Goal: Complete application form: Complete application form

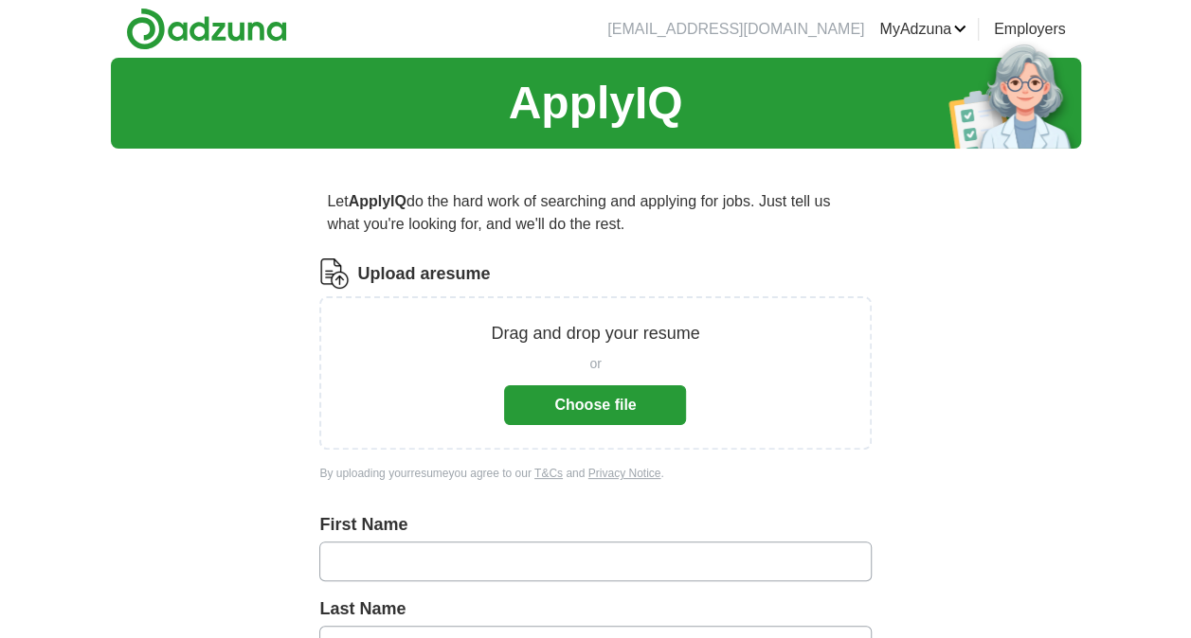
click at [605, 422] on button "Choose file" at bounding box center [595, 406] width 182 height 40
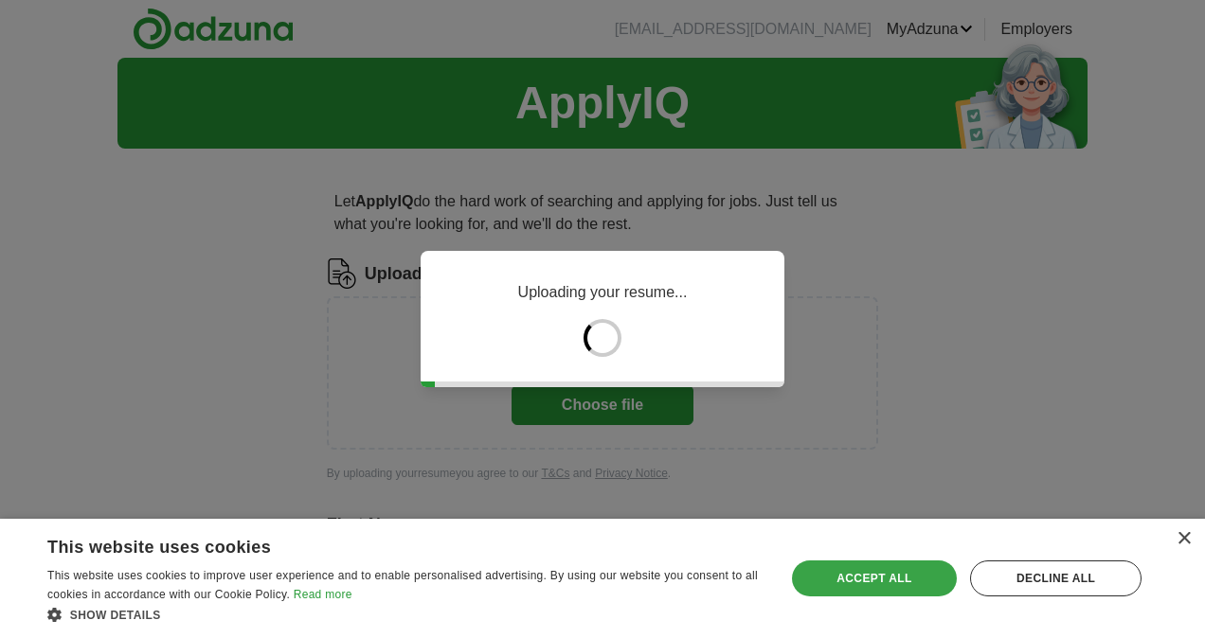
click at [910, 580] on div "Accept all" at bounding box center [875, 579] width 166 height 36
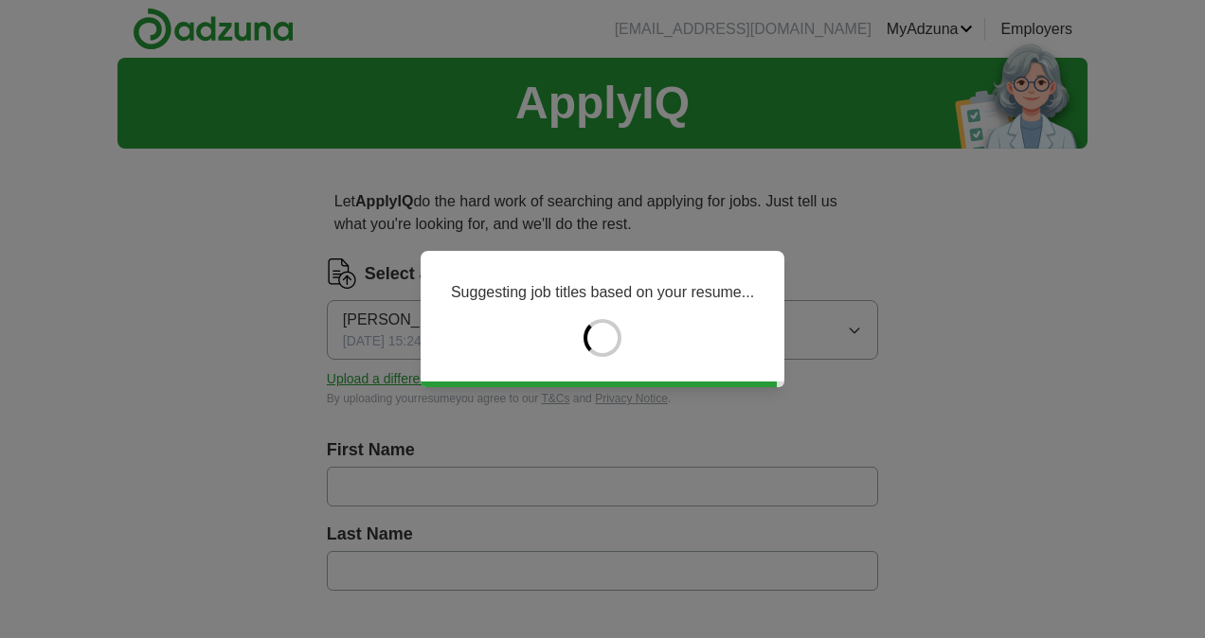
type input "*****"
type input "******"
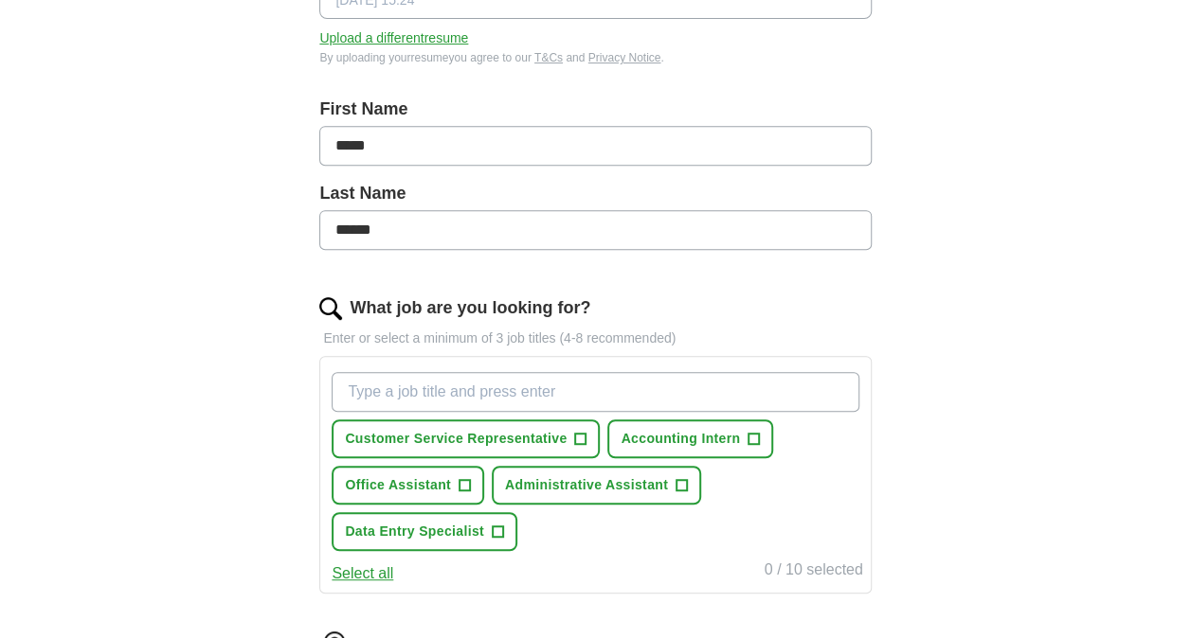
scroll to position [487, 0]
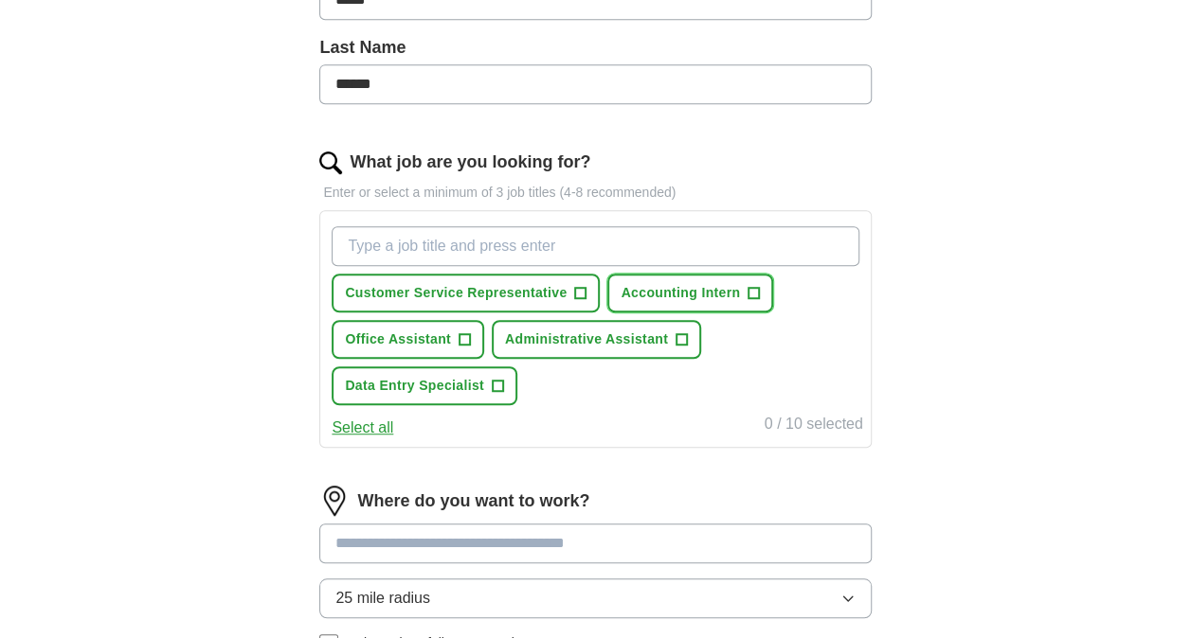
click at [762, 284] on button "Accounting Intern +" at bounding box center [690, 293] width 166 height 39
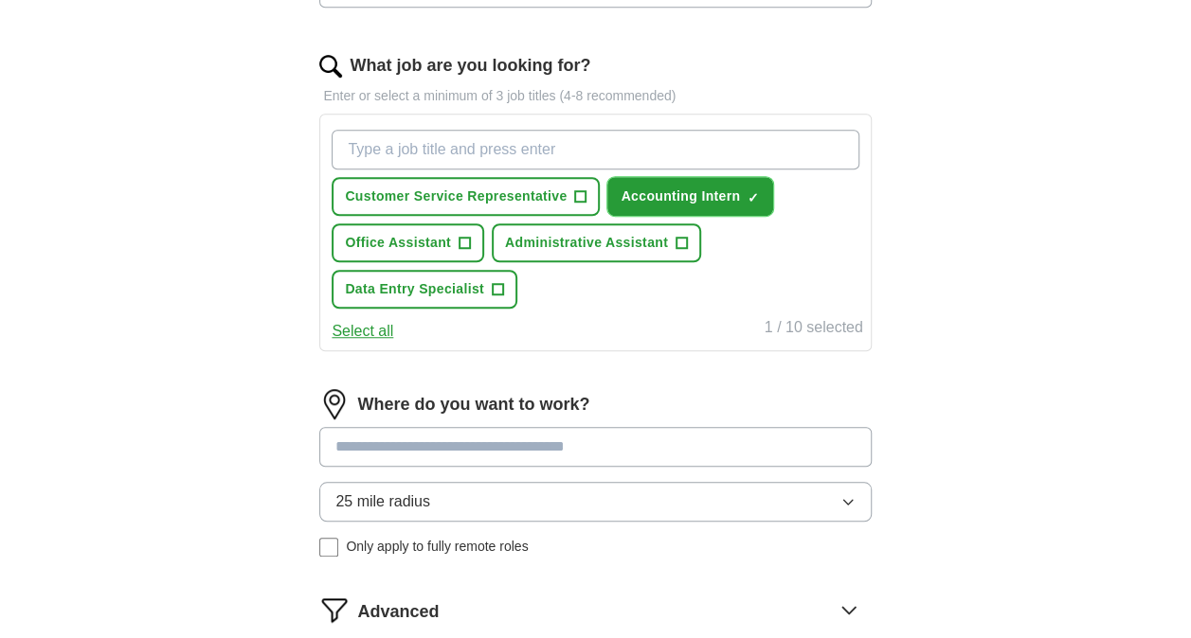
scroll to position [585, 0]
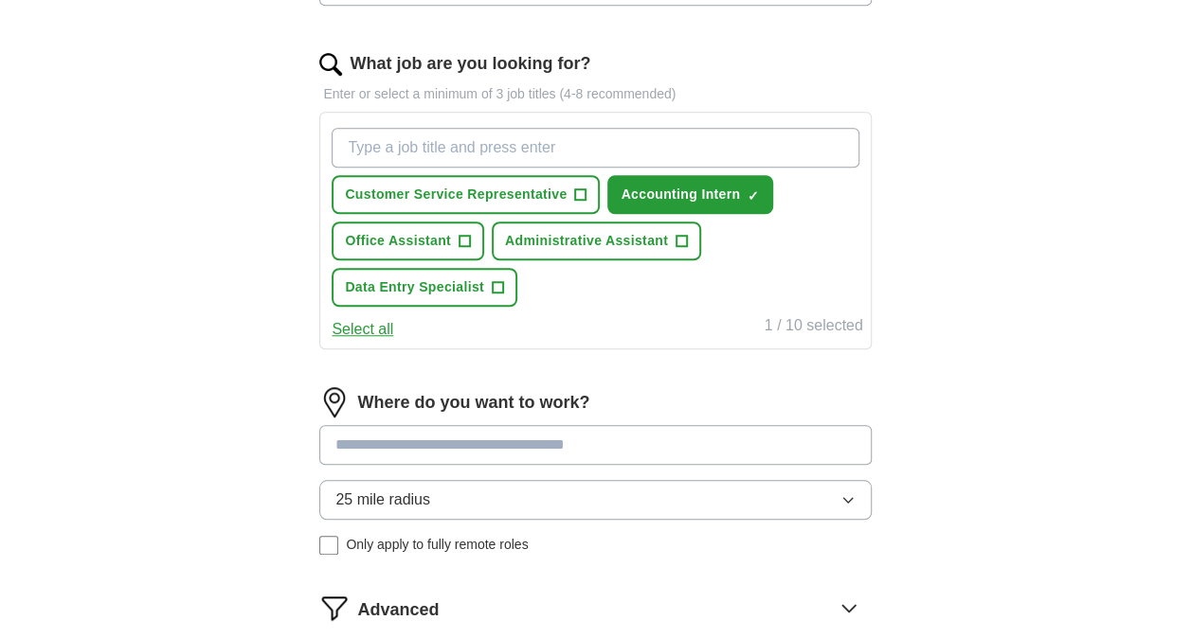
click at [405, 129] on input "What job are you looking for?" at bounding box center [595, 148] width 527 height 40
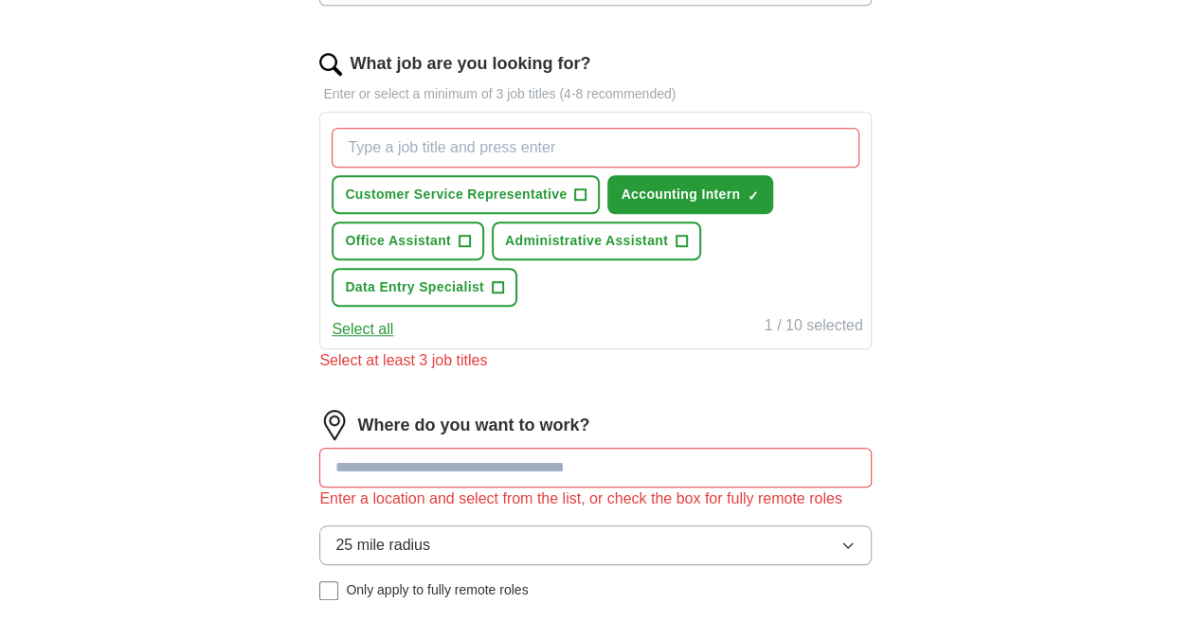
click at [699, 469] on div "Where do you want to work? Enter a location and select from the list, or check …" at bounding box center [594, 513] width 551 height 206
click at [775, 252] on div "Customer Service Representative + Accounting Intern ✓ × Office Assistant + Admi…" at bounding box center [595, 217] width 534 height 194
click at [752, 199] on button "Accounting Intern ✓ ×" at bounding box center [690, 194] width 166 height 39
click at [752, 191] on span "+" at bounding box center [753, 195] width 11 height 15
click at [607, 175] on button "Accounting Intern ✓ ×" at bounding box center [690, 194] width 166 height 39
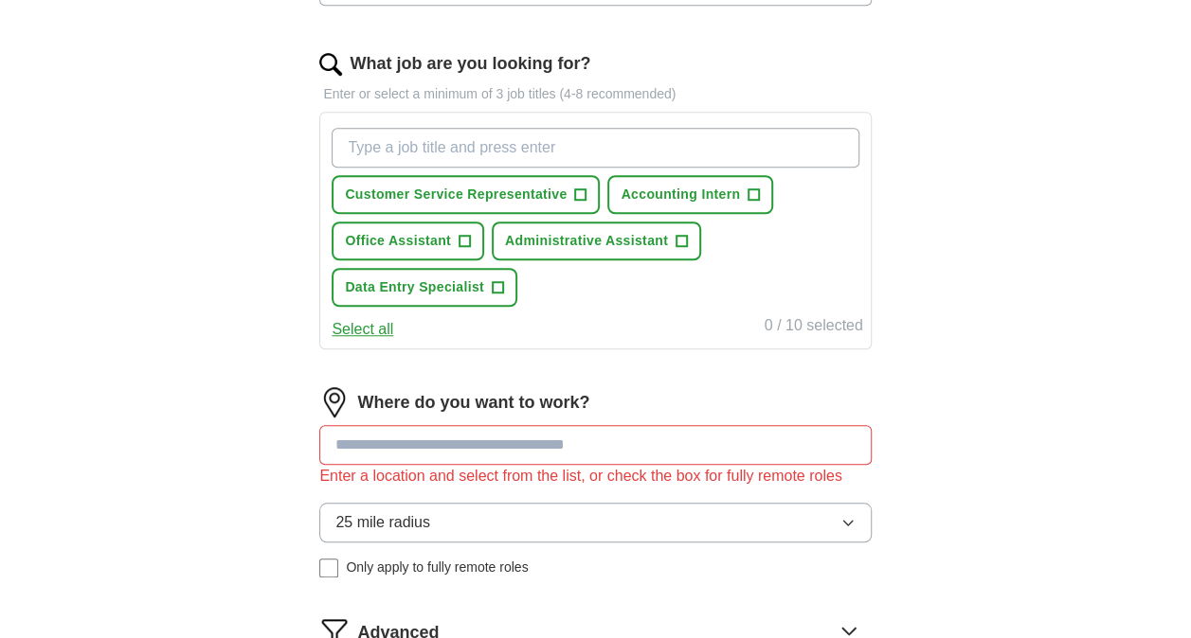
click at [655, 155] on input "What job are you looking for?" at bounding box center [595, 148] width 527 height 40
type input "Accounting Intern"
click at [758, 192] on span "+" at bounding box center [753, 195] width 11 height 15
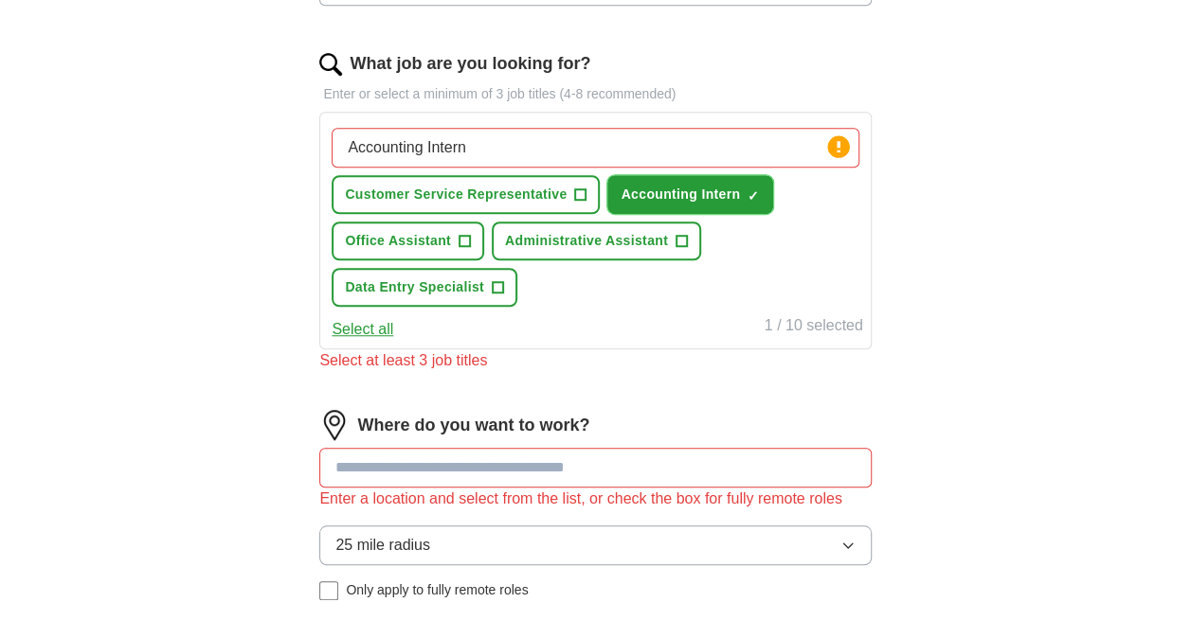
click at [607, 175] on button "Accounting Intern ✓ ×" at bounding box center [690, 194] width 166 height 39
click at [753, 197] on span "+" at bounding box center [753, 195] width 11 height 15
click at [945, 305] on div "Let ApplyIQ do the hard work of searching and applying for jobs. Just tell us w…" at bounding box center [595, 257] width 727 height 1357
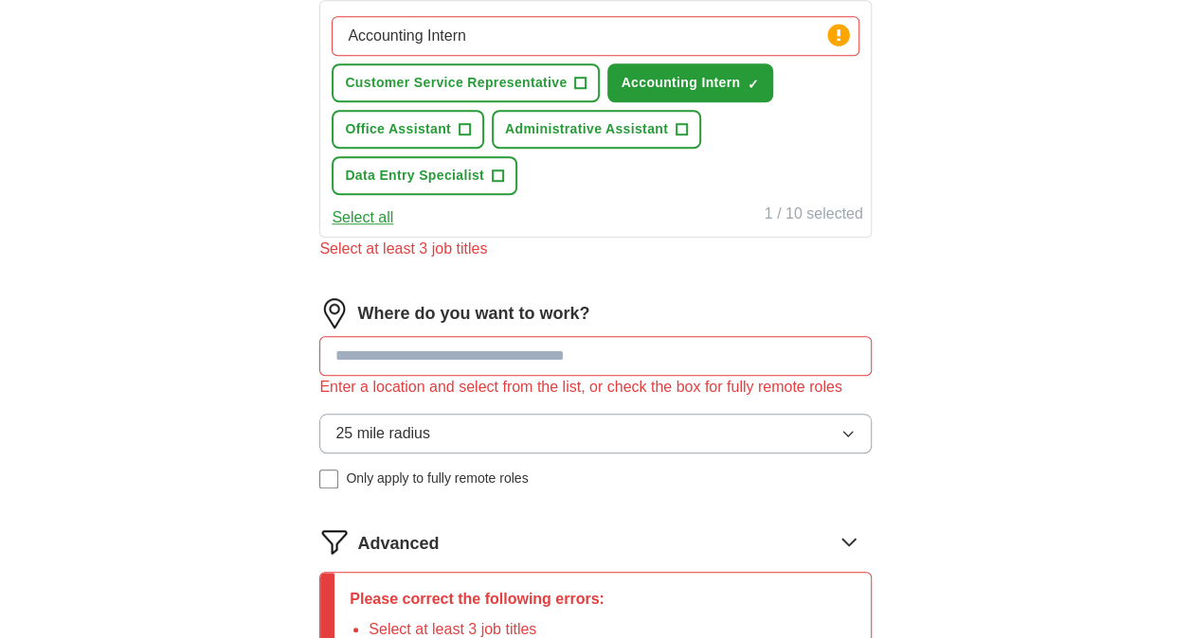
scroll to position [698, 0]
click at [555, 383] on div "Enter a location and select from the list, or check the box for fully remote ro…" at bounding box center [594, 386] width 551 height 23
click at [514, 364] on input at bounding box center [594, 355] width 551 height 40
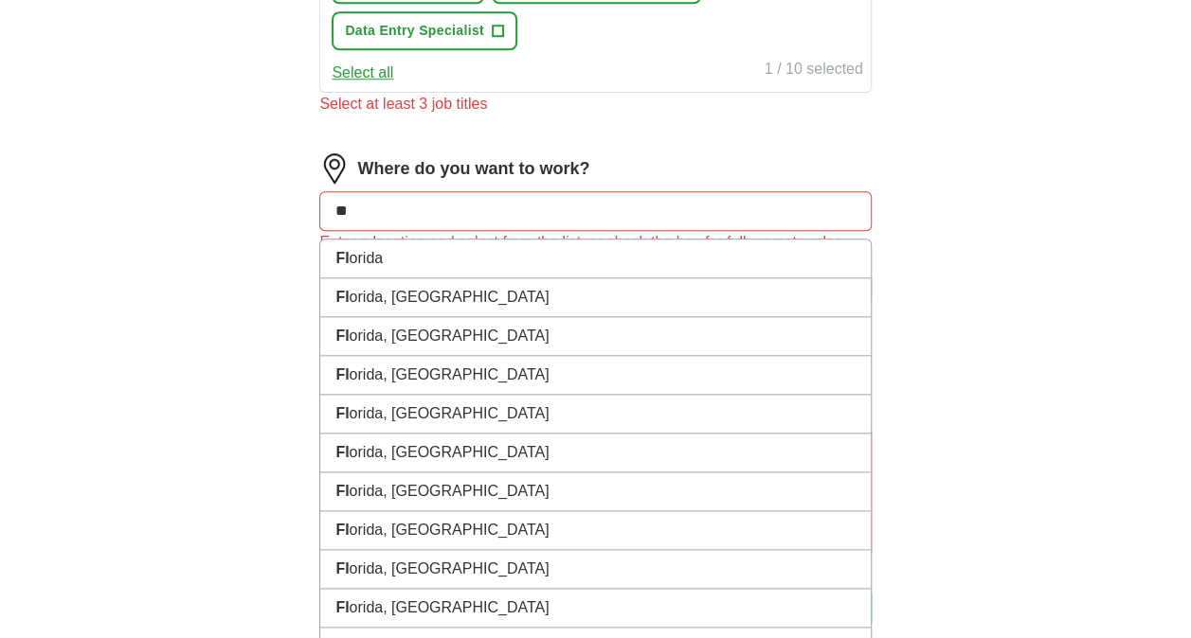
type input "*"
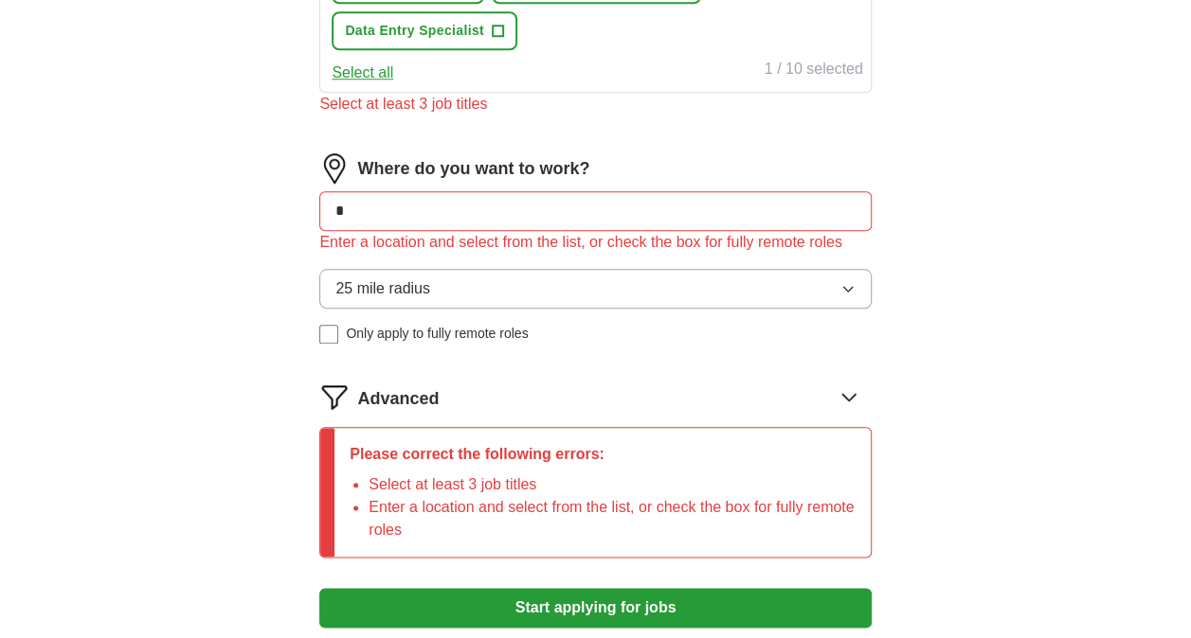
type input "**"
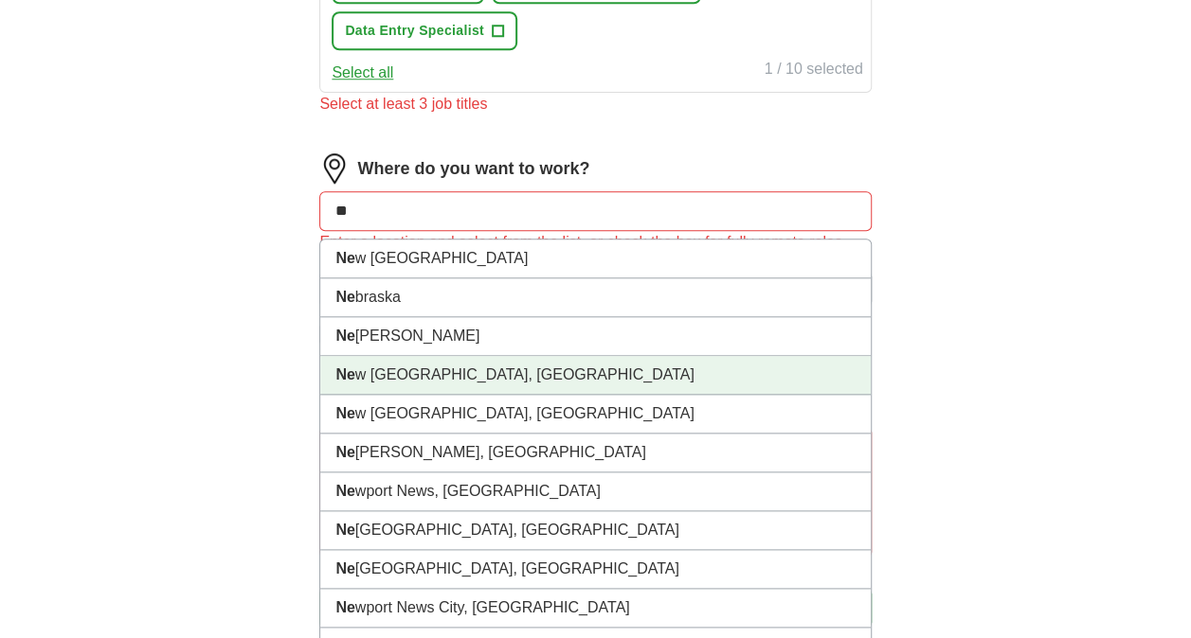
click at [430, 371] on li "Ne w [GEOGRAPHIC_DATA], [GEOGRAPHIC_DATA]" at bounding box center [594, 375] width 549 height 39
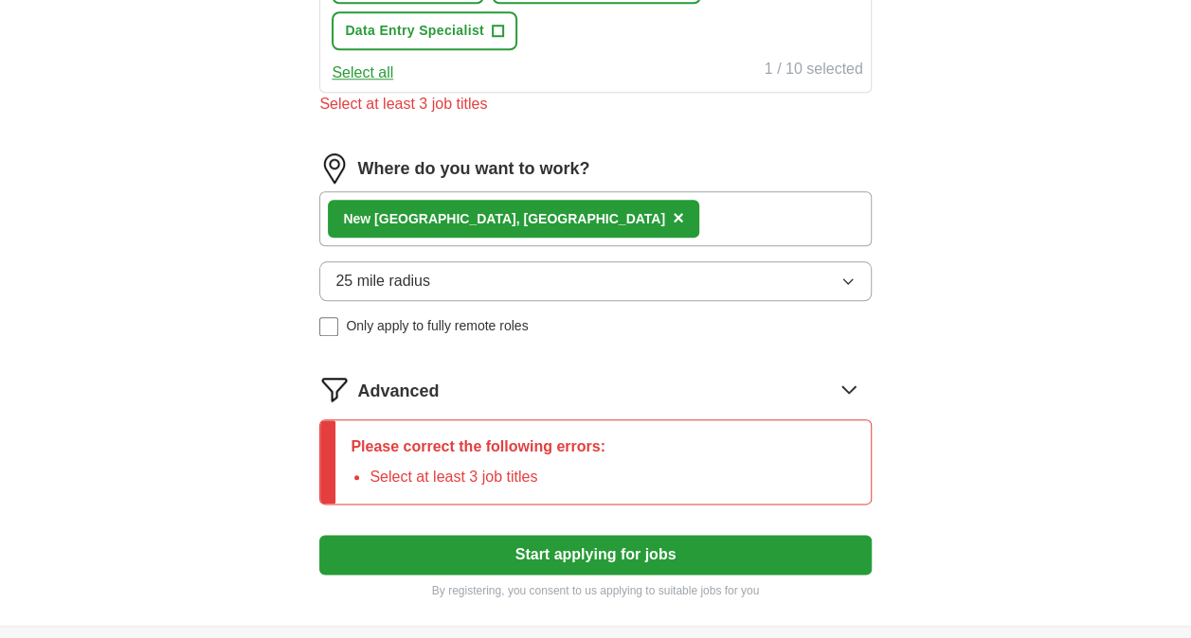
click at [571, 234] on div "Ne w [GEOGRAPHIC_DATA], [GEOGRAPHIC_DATA] ×" at bounding box center [594, 218] width 551 height 55
click at [587, 206] on div "Ne w [GEOGRAPHIC_DATA], [GEOGRAPHIC_DATA] ×" at bounding box center [594, 218] width 551 height 55
click at [544, 436] on p "Please correct the following errors:" at bounding box center [477, 447] width 255 height 23
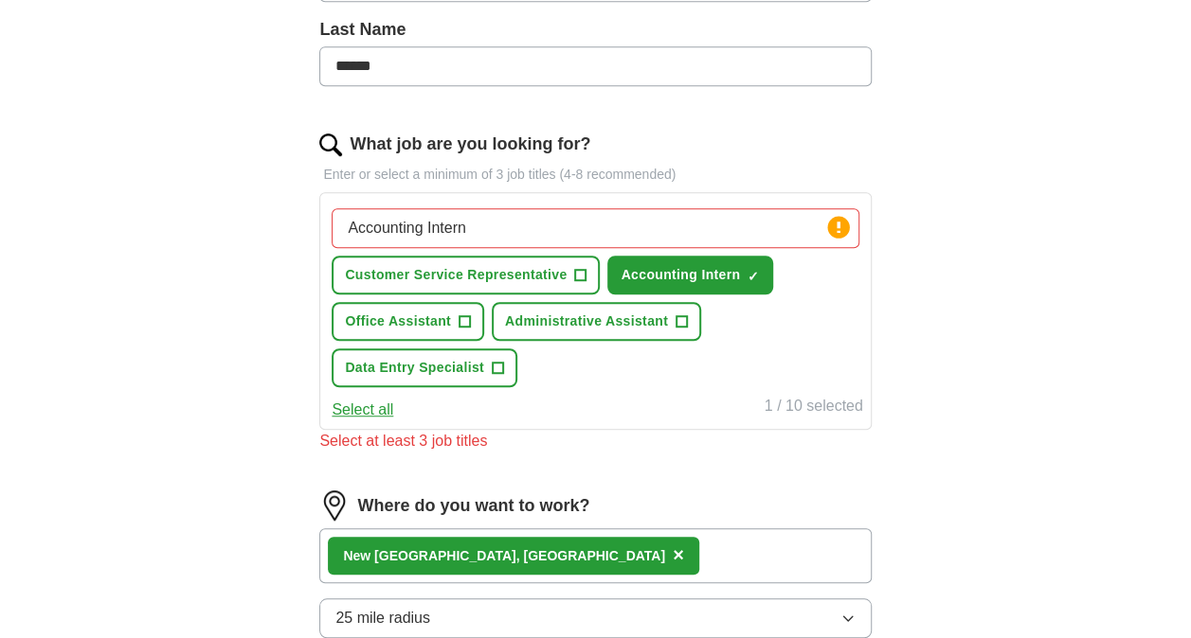
click at [358, 413] on button "Select all" at bounding box center [363, 410] width 62 height 23
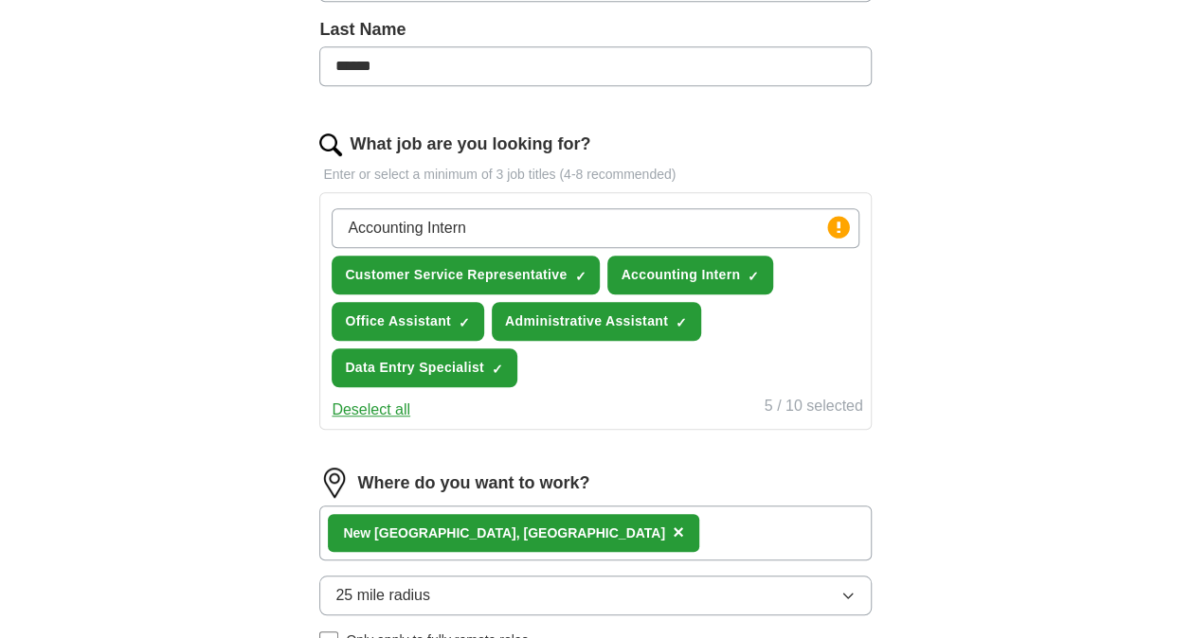
click at [358, 413] on button "Deselect all" at bounding box center [371, 410] width 79 height 23
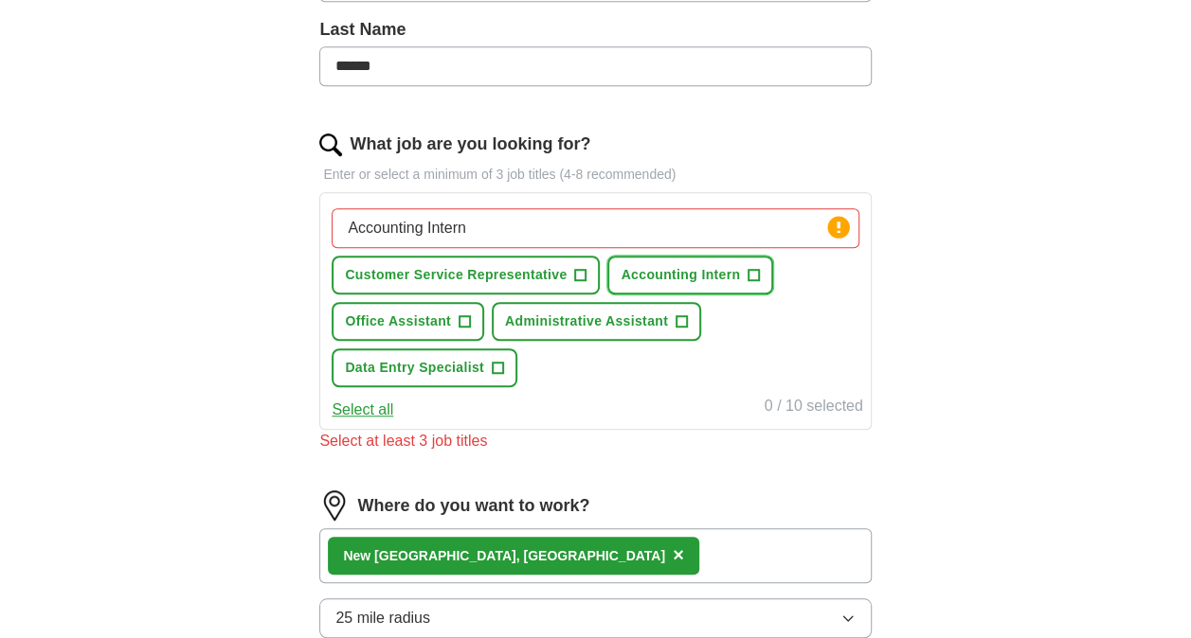
click at [754, 268] on span "+" at bounding box center [753, 275] width 11 height 15
click at [464, 231] on input "Accounting Intern" at bounding box center [595, 228] width 527 height 40
click at [582, 275] on span "+" at bounding box center [580, 275] width 11 height 15
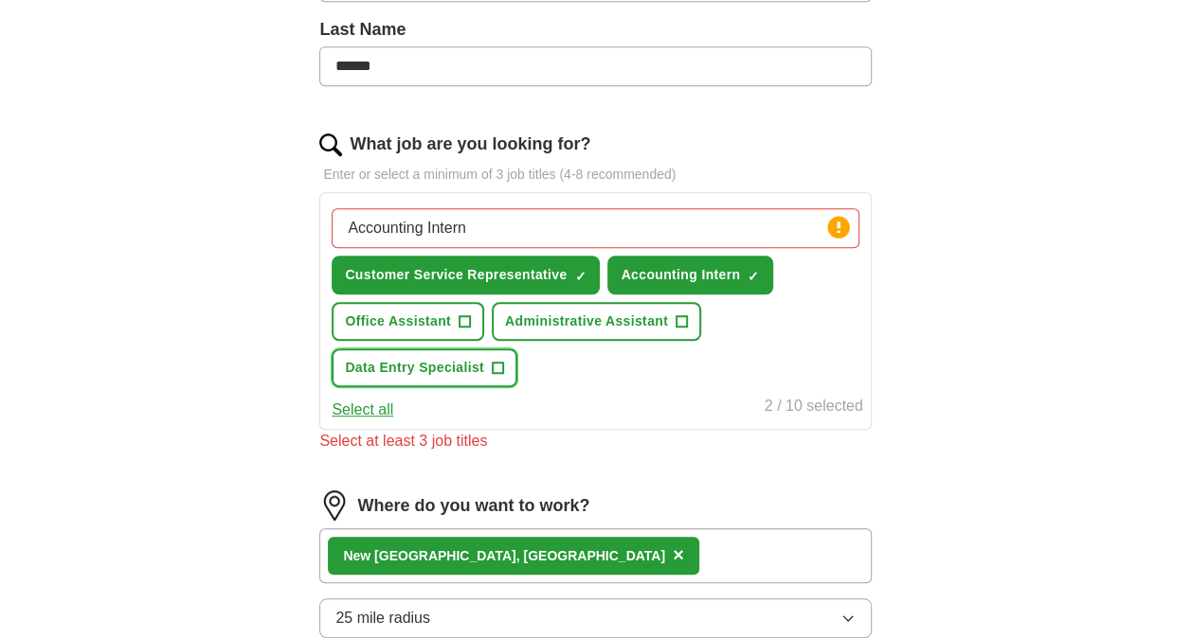
click at [496, 365] on span "+" at bounding box center [497, 368] width 11 height 15
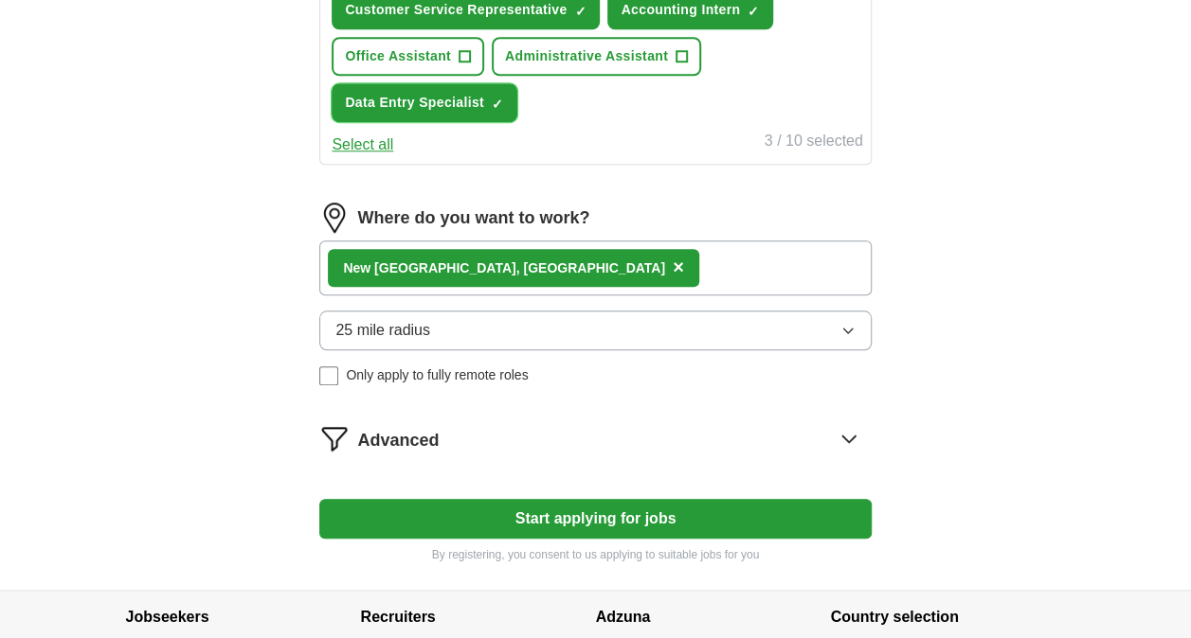
scroll to position [774, 0]
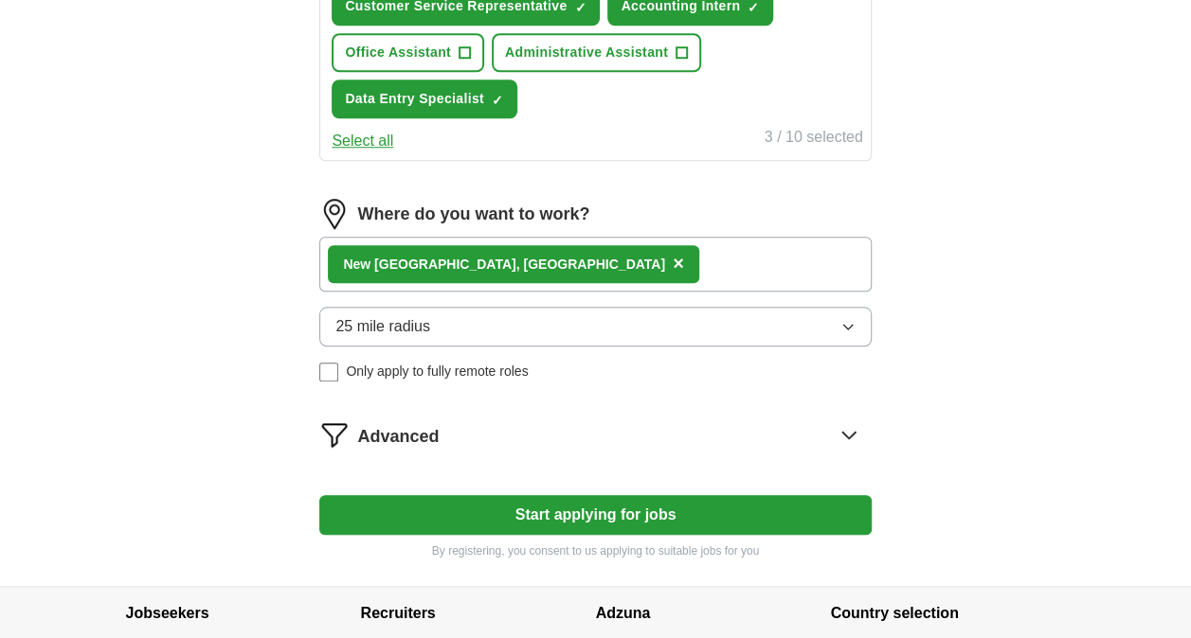
click at [574, 248] on div "Ne w [GEOGRAPHIC_DATA], [GEOGRAPHIC_DATA] ×" at bounding box center [594, 264] width 551 height 55
click at [671, 516] on button "Start applying for jobs" at bounding box center [594, 515] width 551 height 40
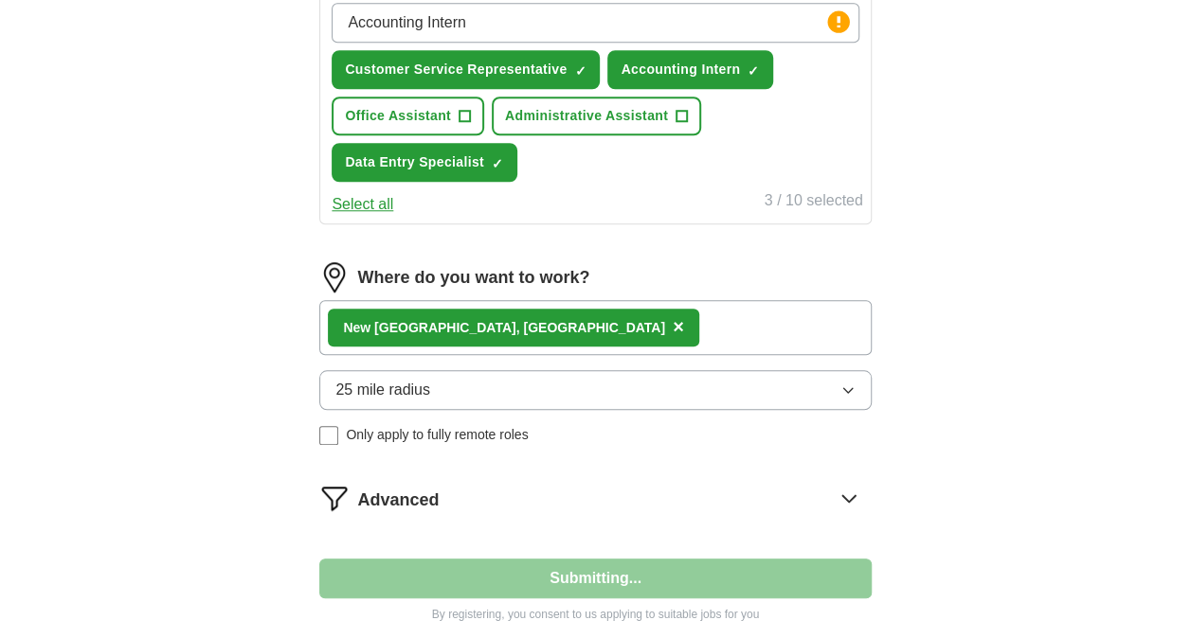
select select "**"
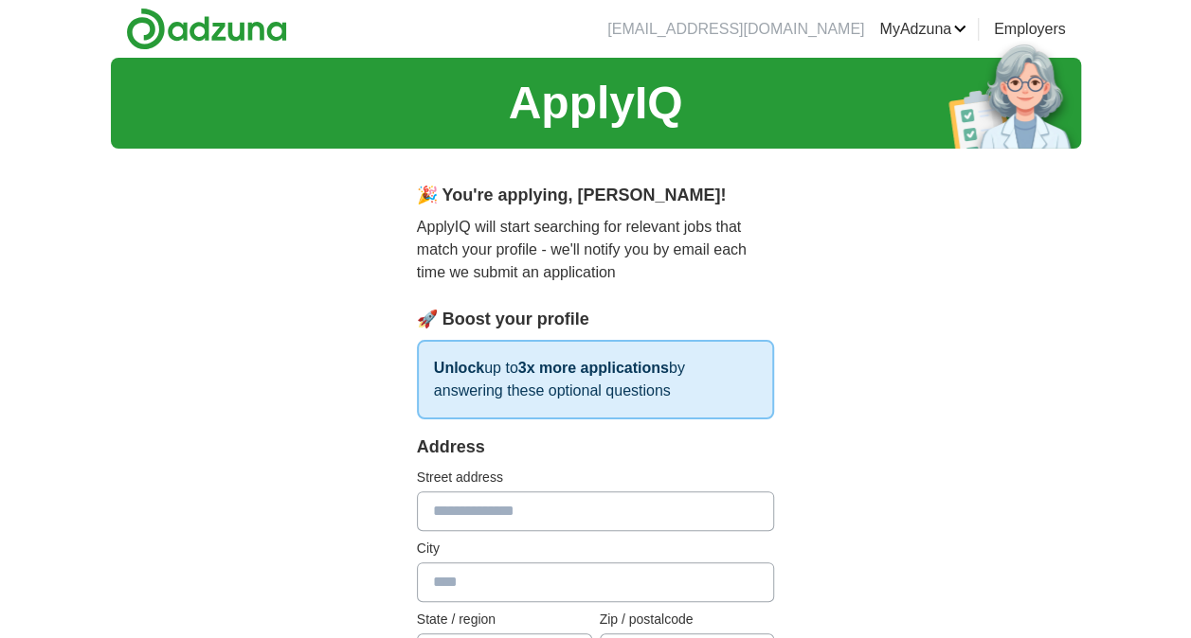
scroll to position [116, 0]
